Goal: Find specific page/section: Find specific page/section

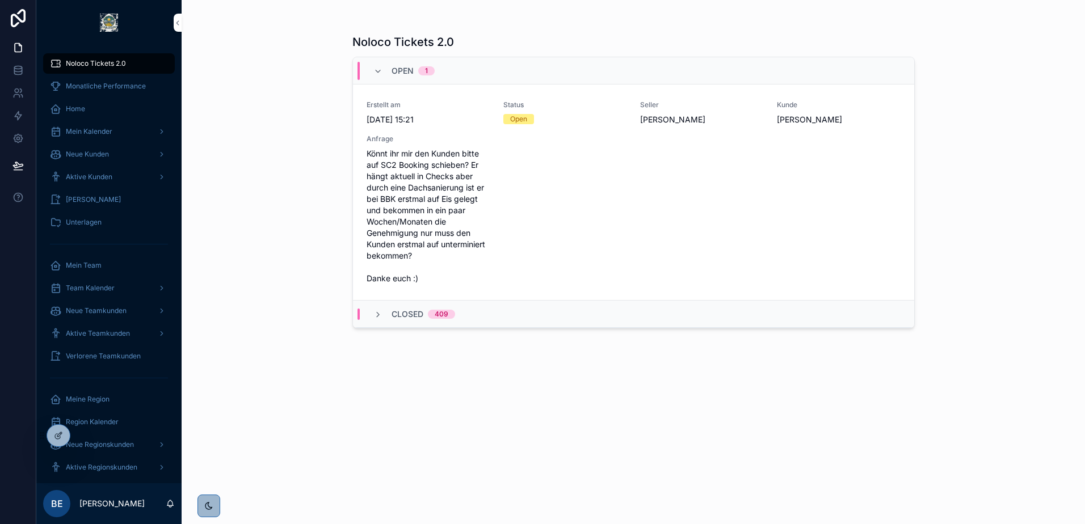
click at [119, 133] on div "Mein Kalender" at bounding box center [109, 132] width 118 height 18
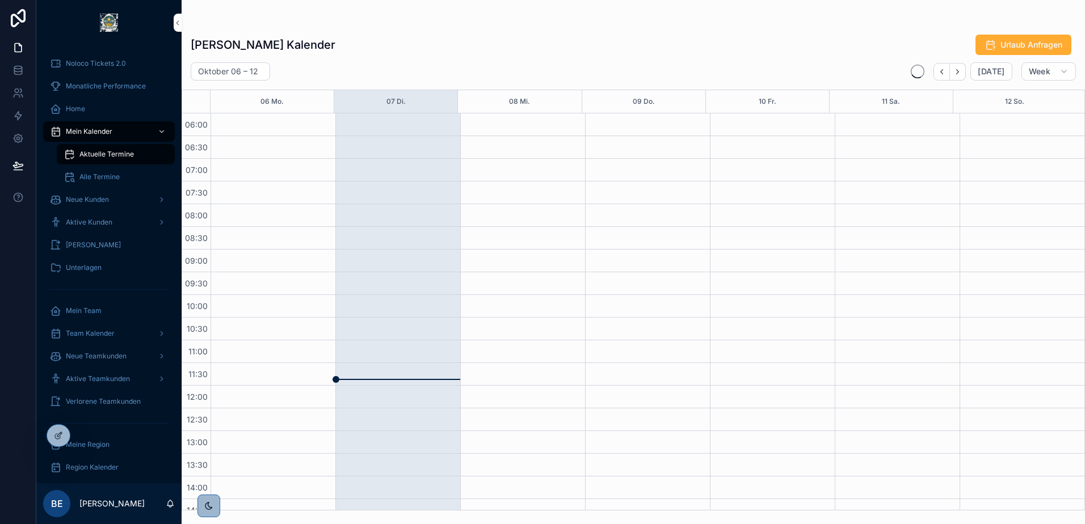
scroll to position [272, 0]
click at [425, 60] on div "[PERSON_NAME] Kalender Urlaub Anfragen [DATE] – [DATE] [DATE] Week 06 Mo. 07 Di…" at bounding box center [633, 268] width 903 height 483
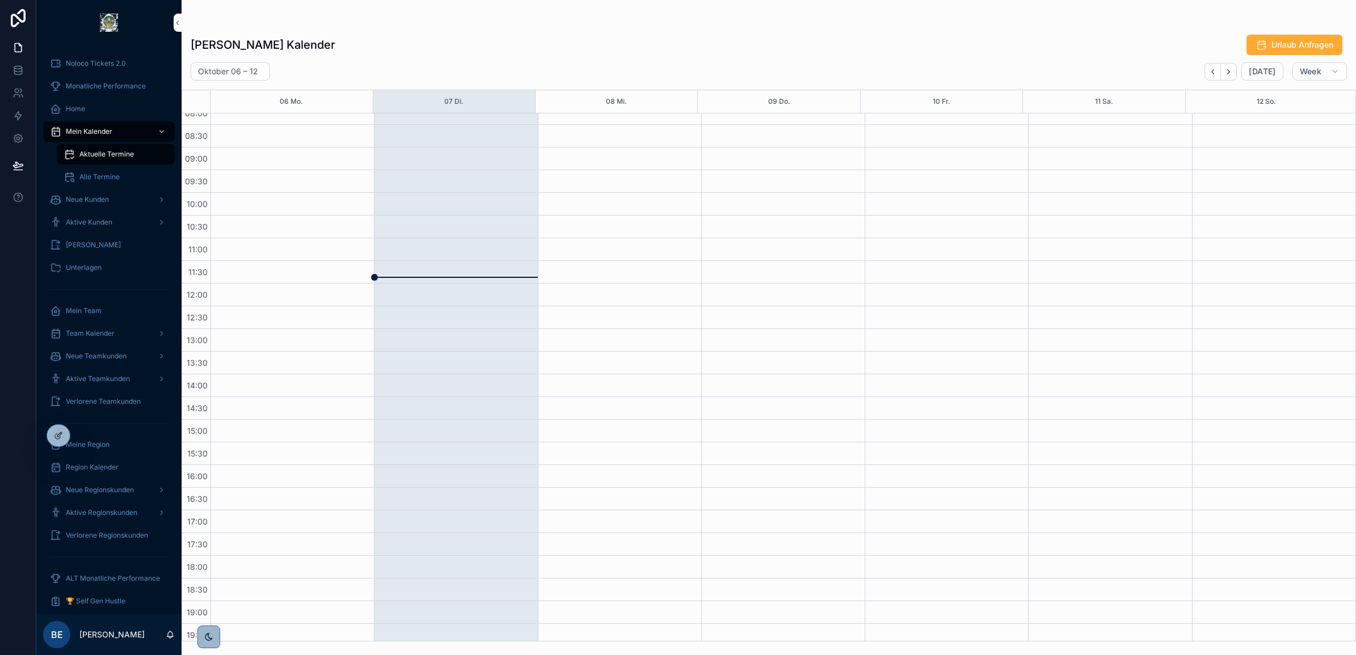
scroll to position [31, 0]
click at [563, 57] on div "[PERSON_NAME] Kalender Urlaub Anfragen [DATE] – [DATE] [DATE] Week 06 Mo. 07 Di…" at bounding box center [769, 334] width 1174 height 614
click at [867, 73] on button "Next" at bounding box center [1229, 72] width 16 height 18
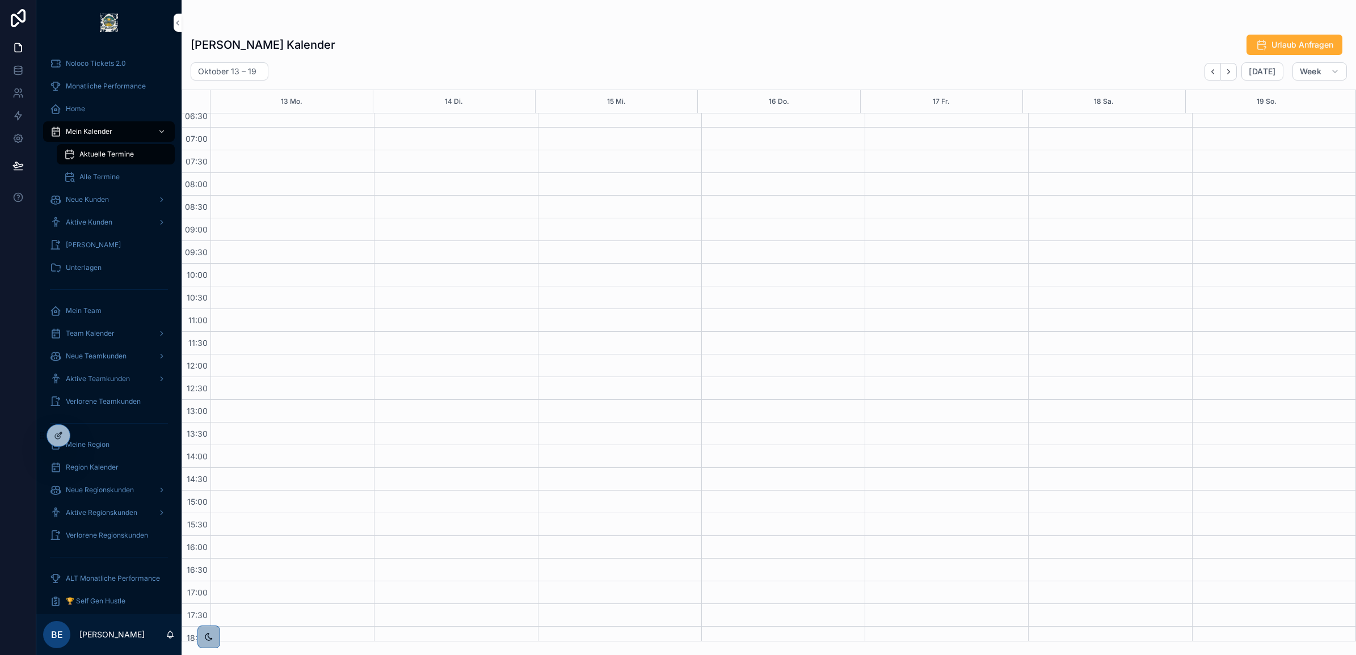
click at [491, 57] on div "[PERSON_NAME] Kalender Urlaub Anfragen [DATE] – [DATE] [DATE] Week 13 Mo. 14 Di…" at bounding box center [769, 334] width 1174 height 614
